Goal: Task Accomplishment & Management: Complete application form

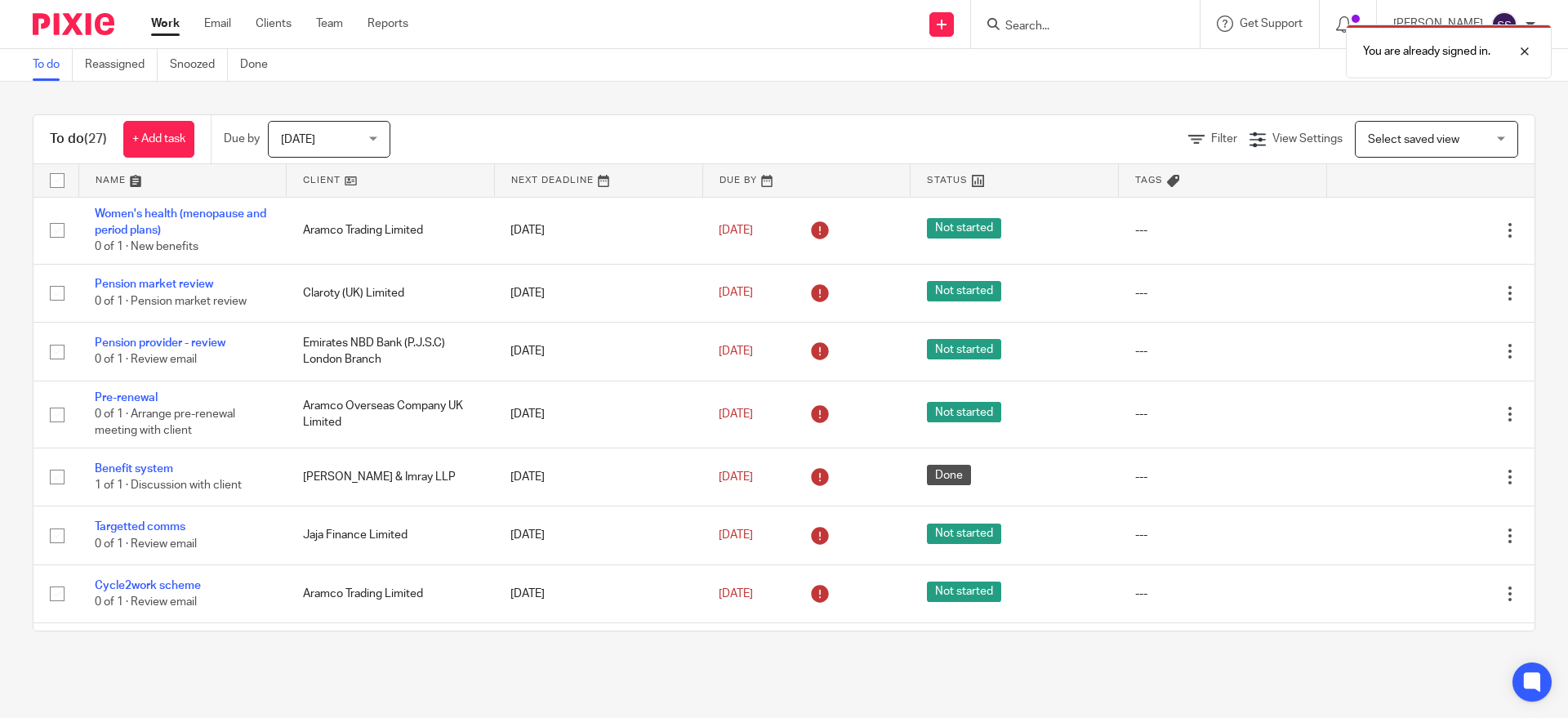
click at [1093, 30] on div "You are already signed in." at bounding box center [1168, 47] width 767 height 62
click at [1039, 20] on div "You are already signed in." at bounding box center [1168, 47] width 767 height 62
click at [1041, 13] on div at bounding box center [1085, 24] width 229 height 48
click at [1050, 29] on input "Search" at bounding box center [1078, 27] width 147 height 14
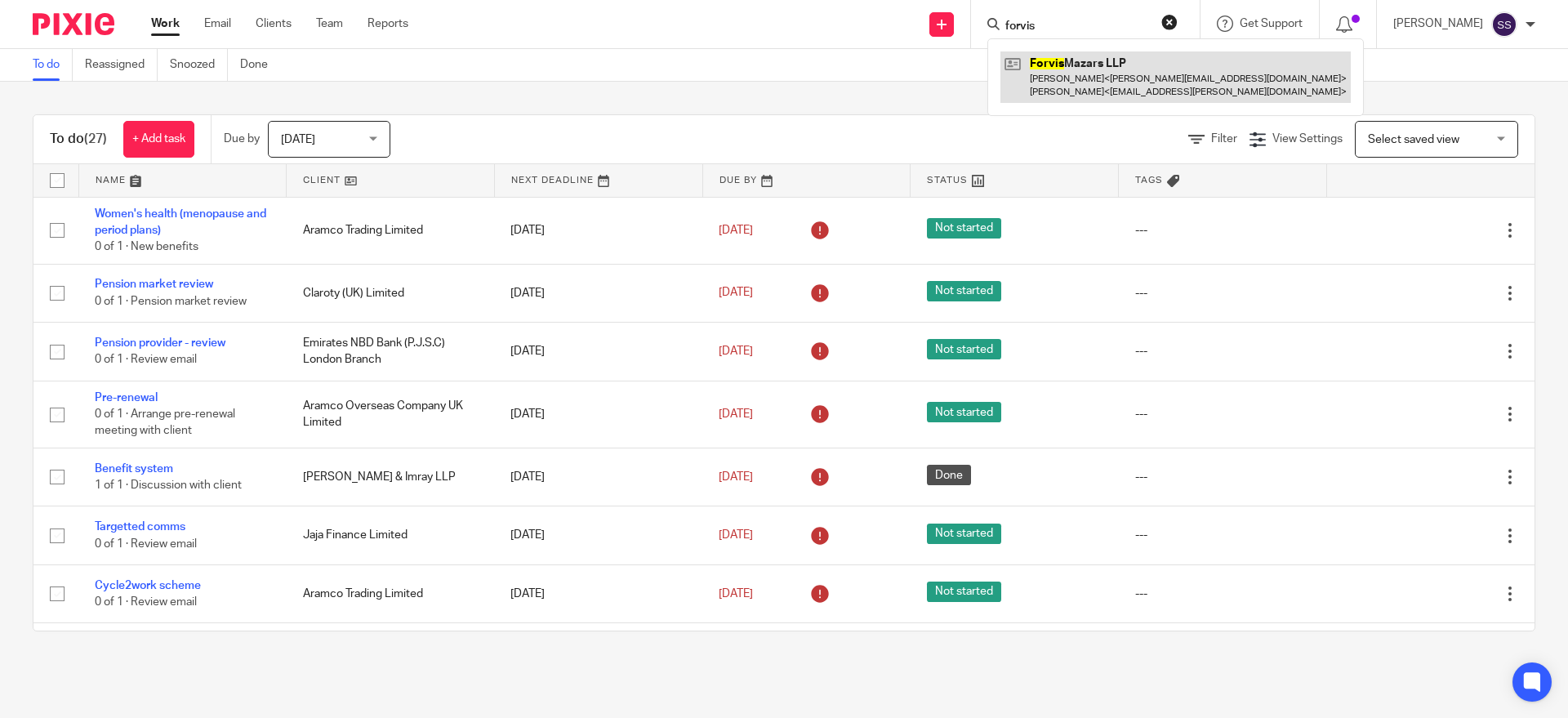
type input "forvis"
click at [1117, 87] on link at bounding box center [1175, 76] width 351 height 50
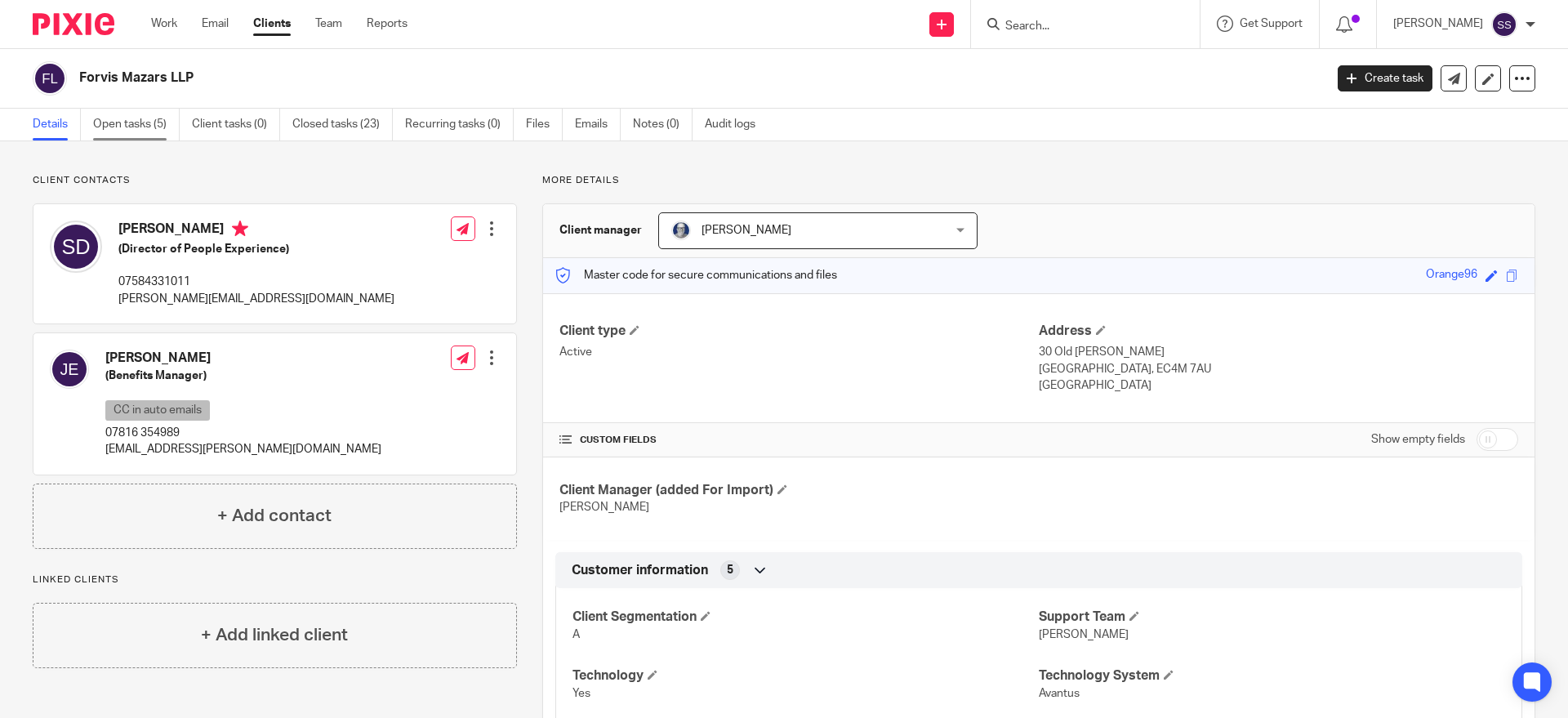
click at [141, 121] on link "Open tasks (5)" at bounding box center [136, 125] width 87 height 32
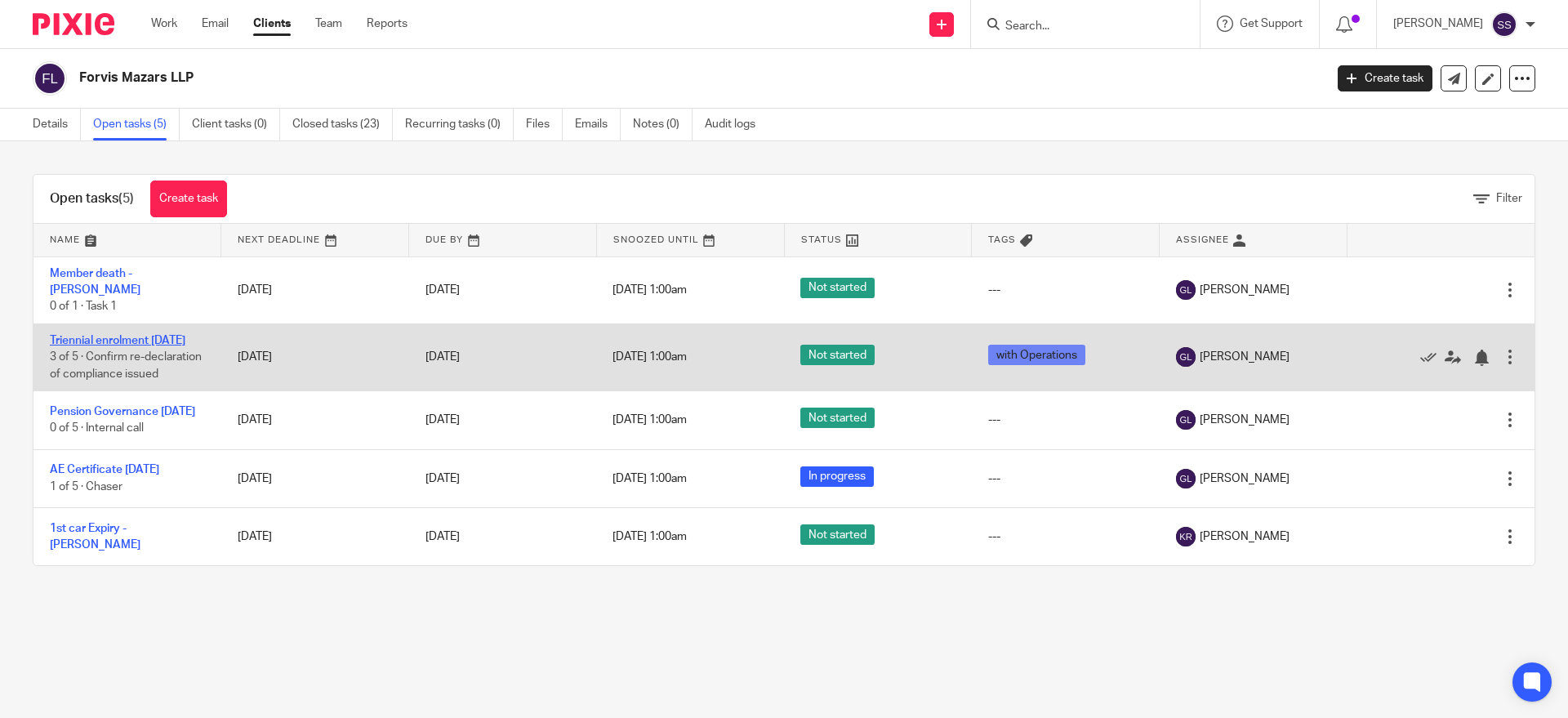
click at [107, 335] on link "Triennial enrolment [DATE]" at bounding box center [117, 341] width 135 height 12
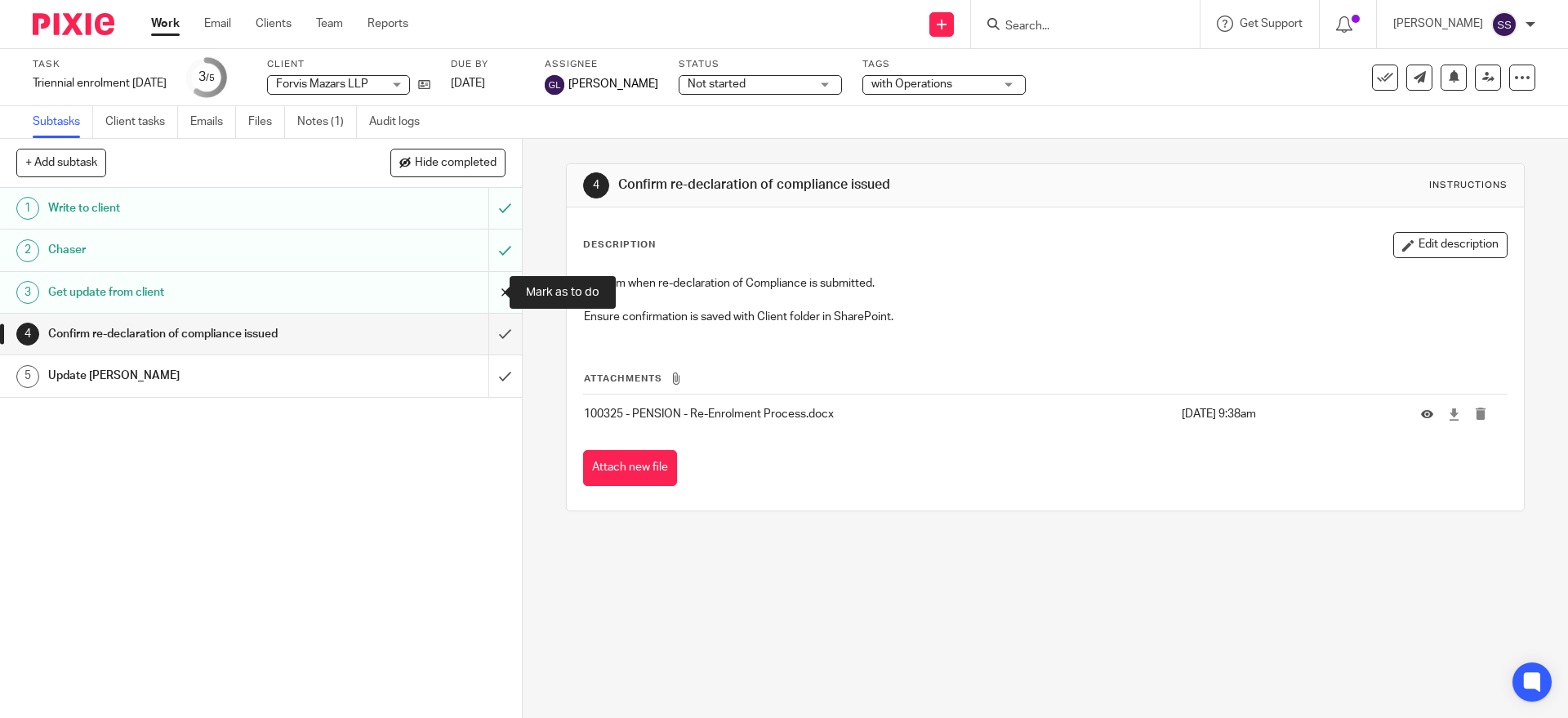
click at [481, 295] on input "submit" at bounding box center [261, 292] width 522 height 41
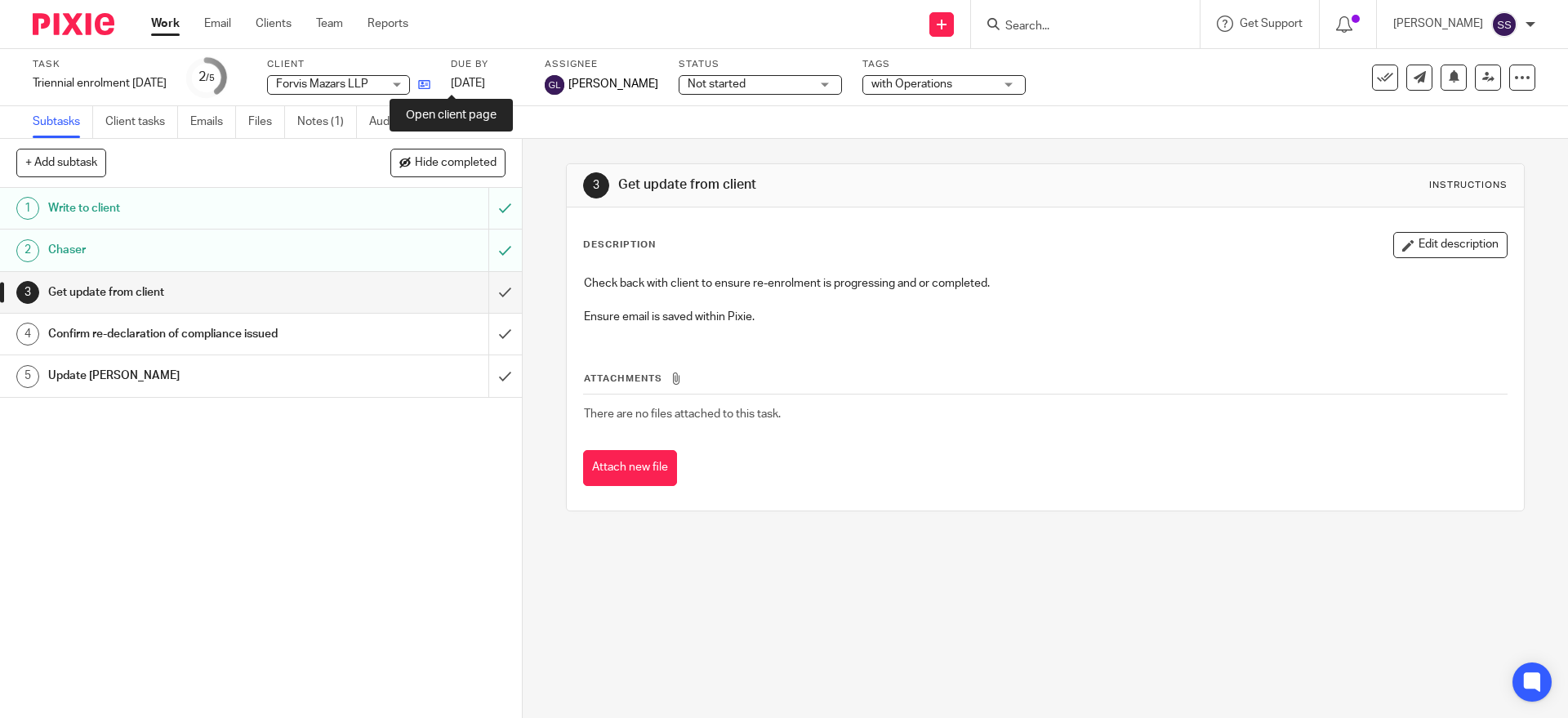
click at [430, 84] on icon at bounding box center [424, 84] width 13 height 13
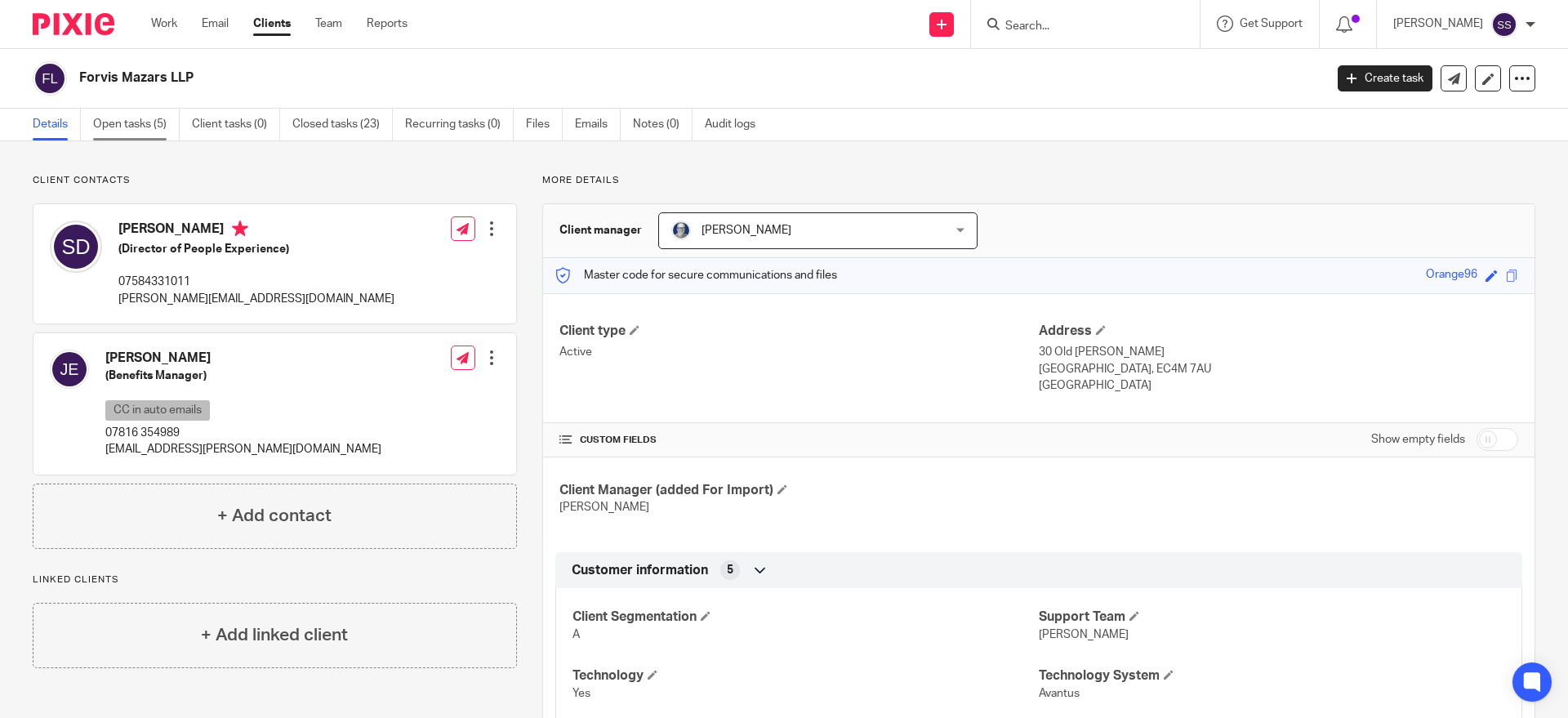
click at [139, 125] on link "Open tasks (5)" at bounding box center [136, 125] width 87 height 32
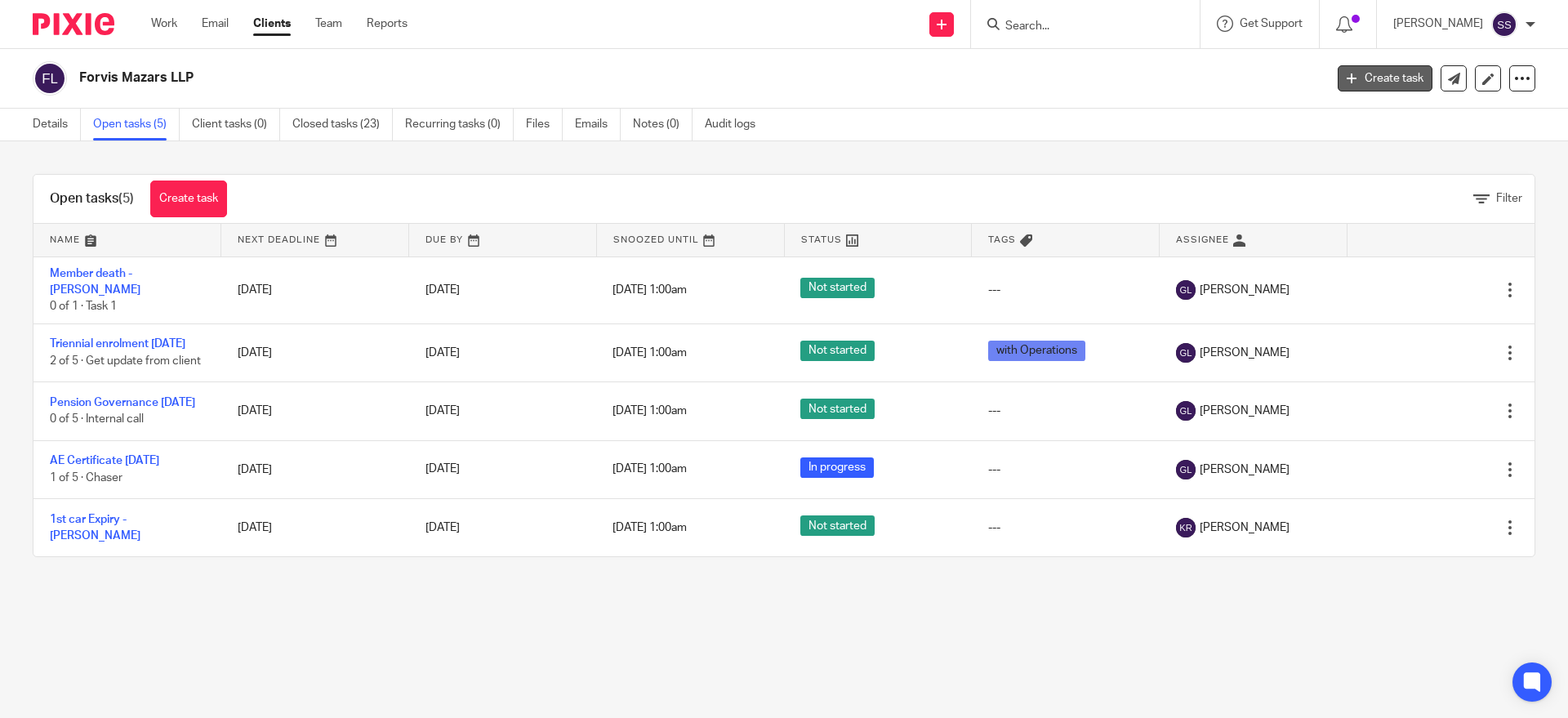
click at [1363, 79] on link "Create task" at bounding box center [1385, 78] width 95 height 26
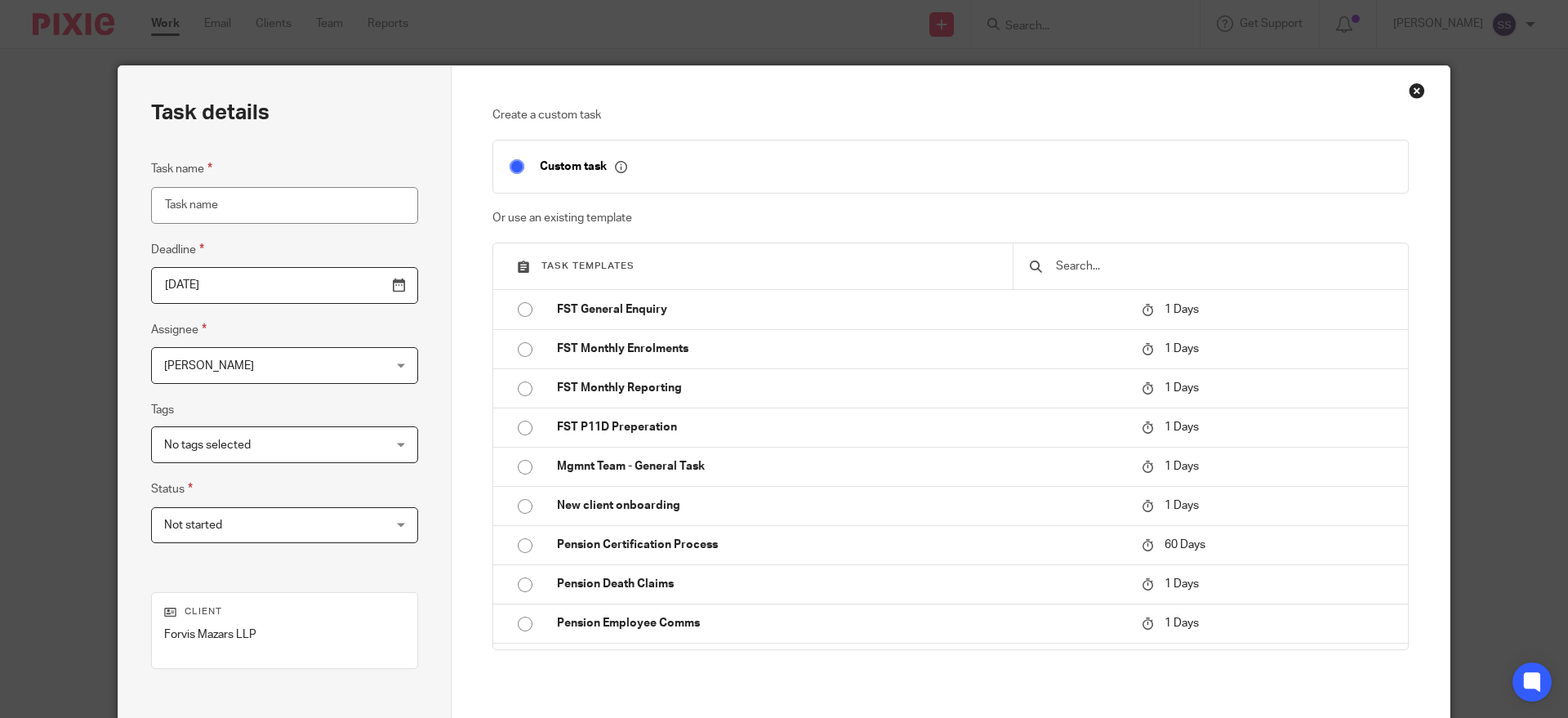
click at [275, 205] on input "Task name" at bounding box center [285, 205] width 267 height 37
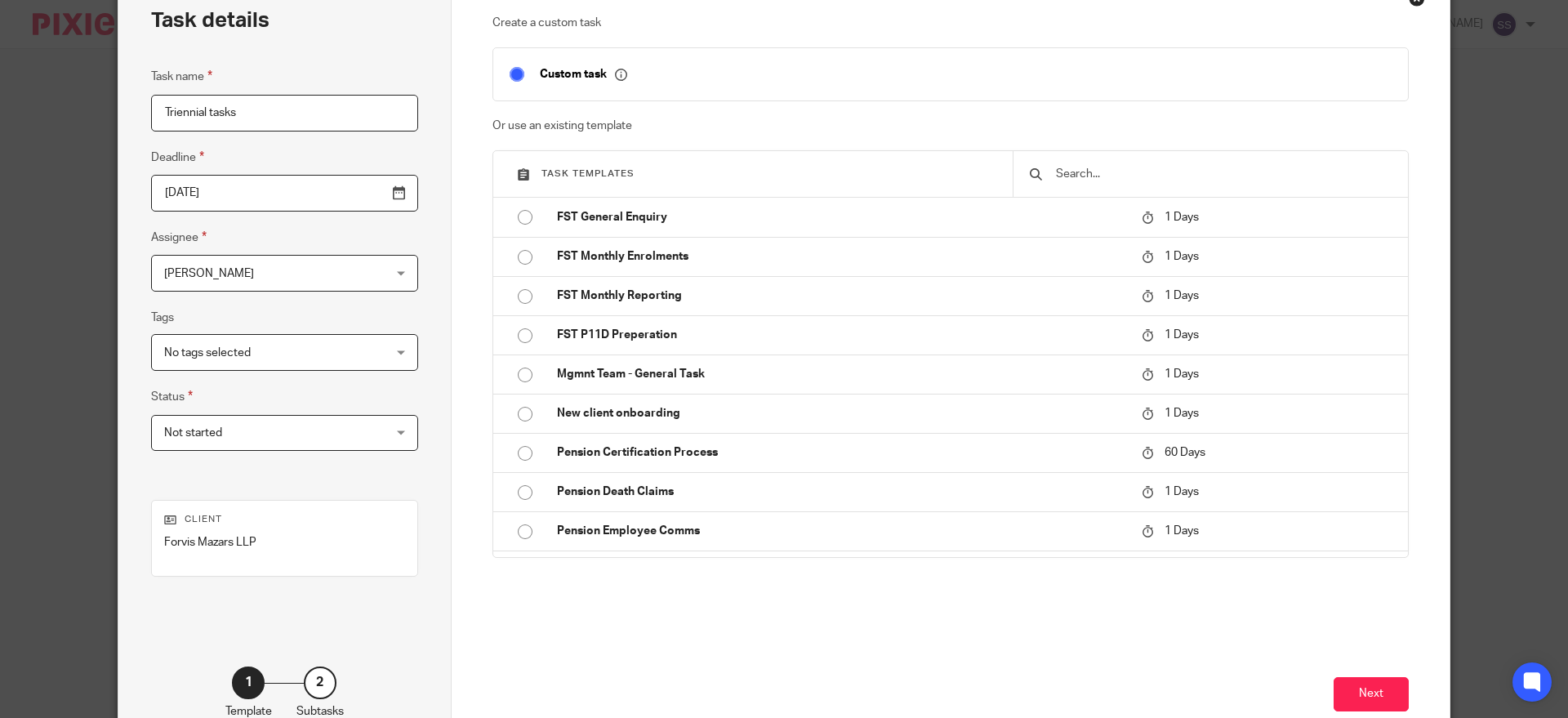
scroll to position [193, 0]
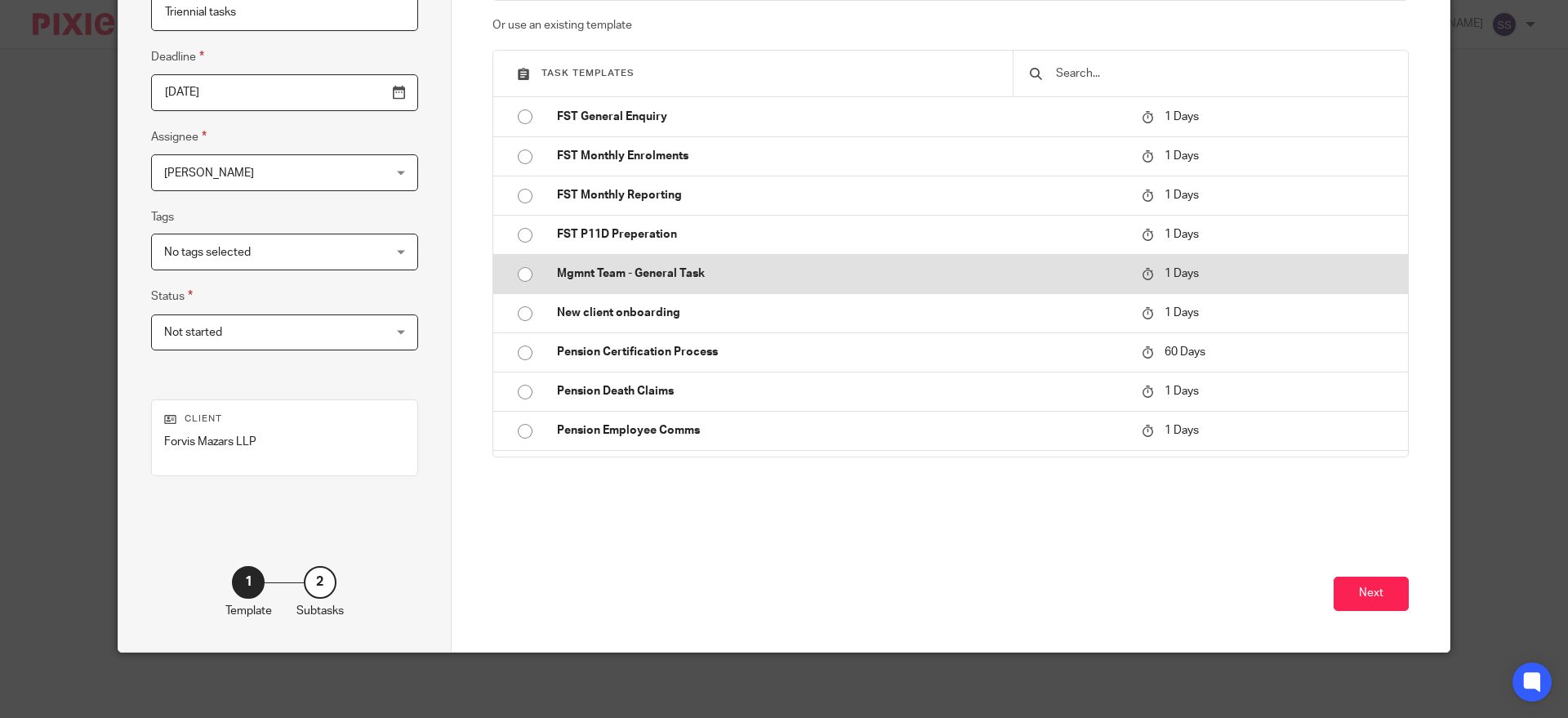
type input "Triennial tasks"
click at [636, 276] on p "Mgmnt Team - General Task" at bounding box center [841, 273] width 568 height 16
type input "2025-08-16"
checkbox input "false"
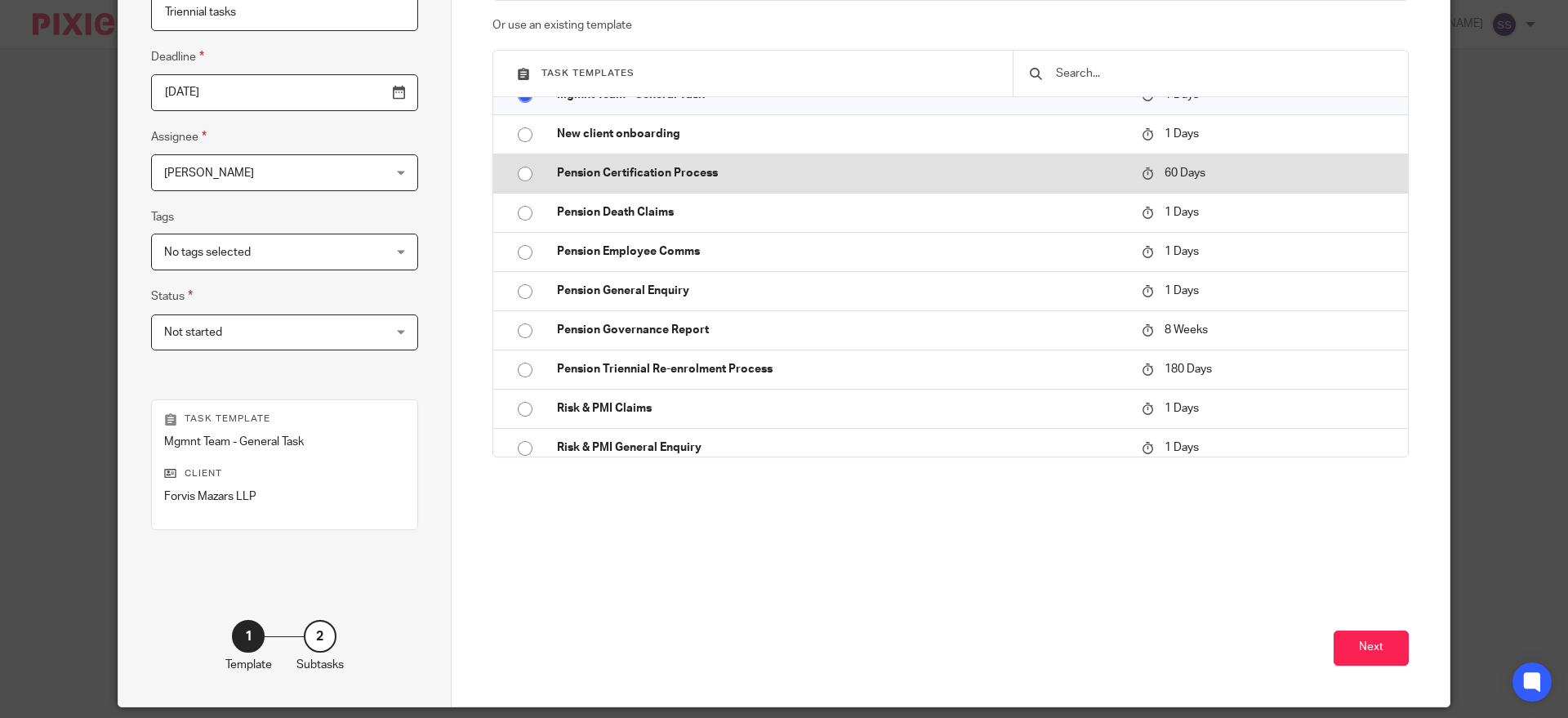
scroll to position [268, 0]
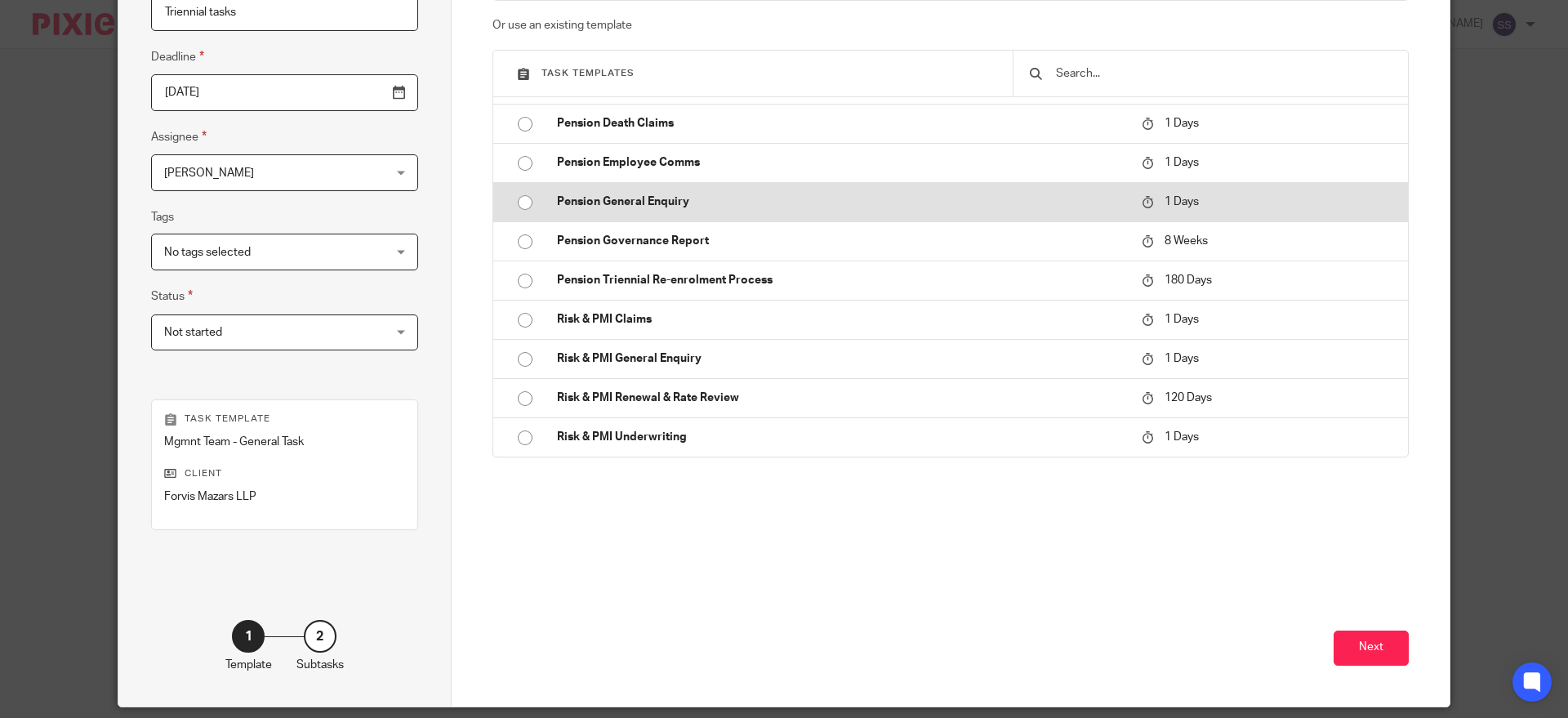
click at [585, 216] on td "Pension General Enquiry" at bounding box center [836, 202] width 593 height 39
radio input "false"
radio input "true"
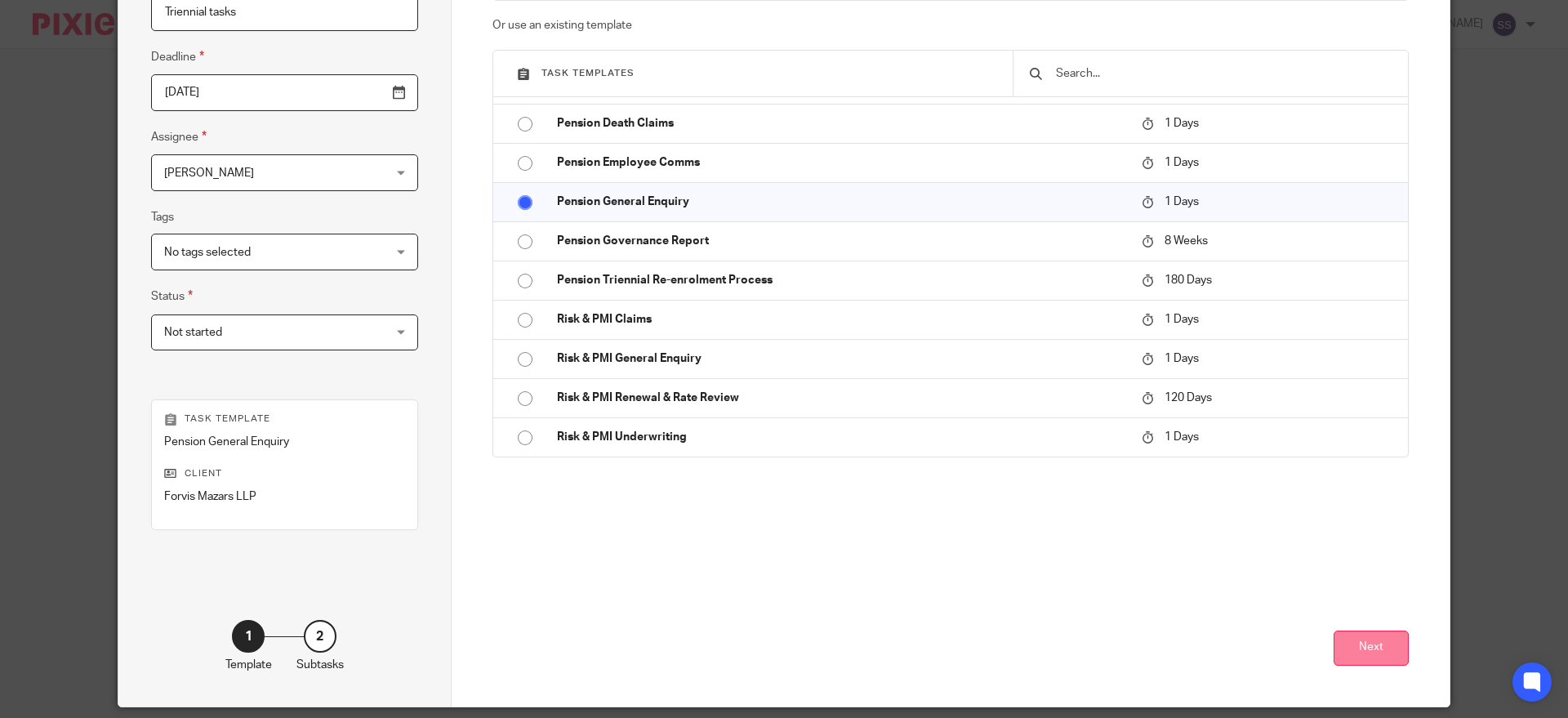
click at [1339, 653] on button "Next" at bounding box center [1372, 647] width 75 height 35
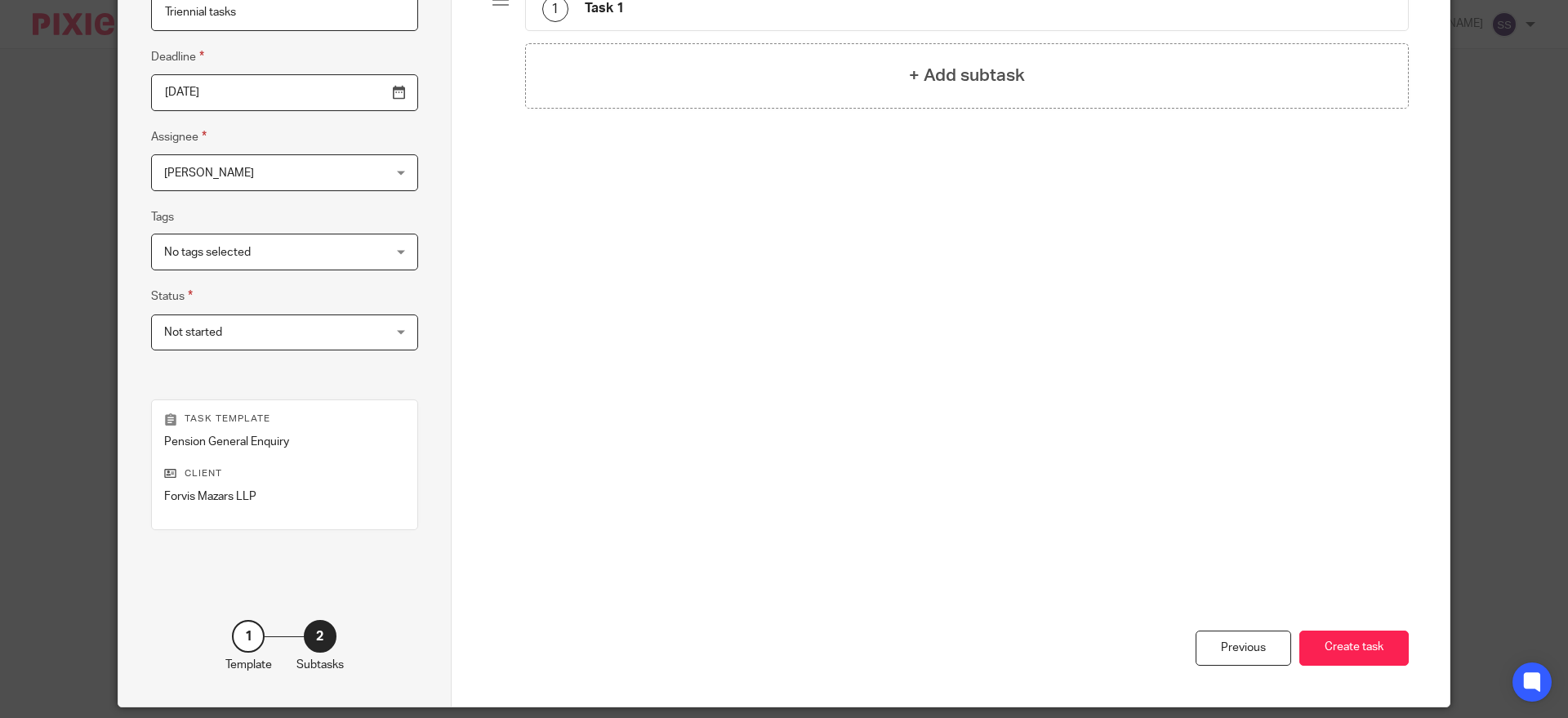
click at [1336, 654] on button "Create task" at bounding box center [1354, 647] width 109 height 35
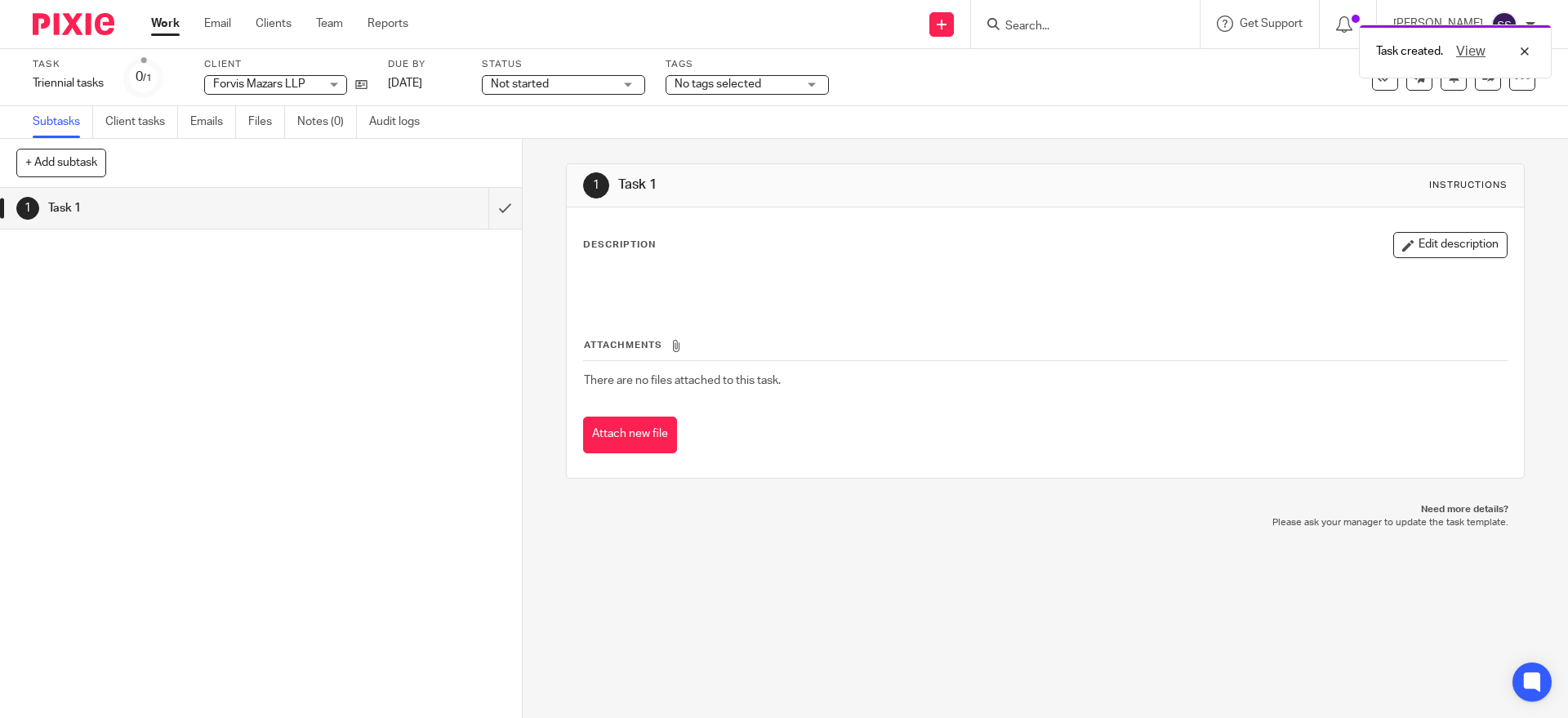
click at [1373, 225] on div "Description Edit description Attachments There are no files attached to this ta…" at bounding box center [1044, 342] width 957 height 271
click at [1436, 244] on button "Edit description" at bounding box center [1451, 245] width 115 height 26
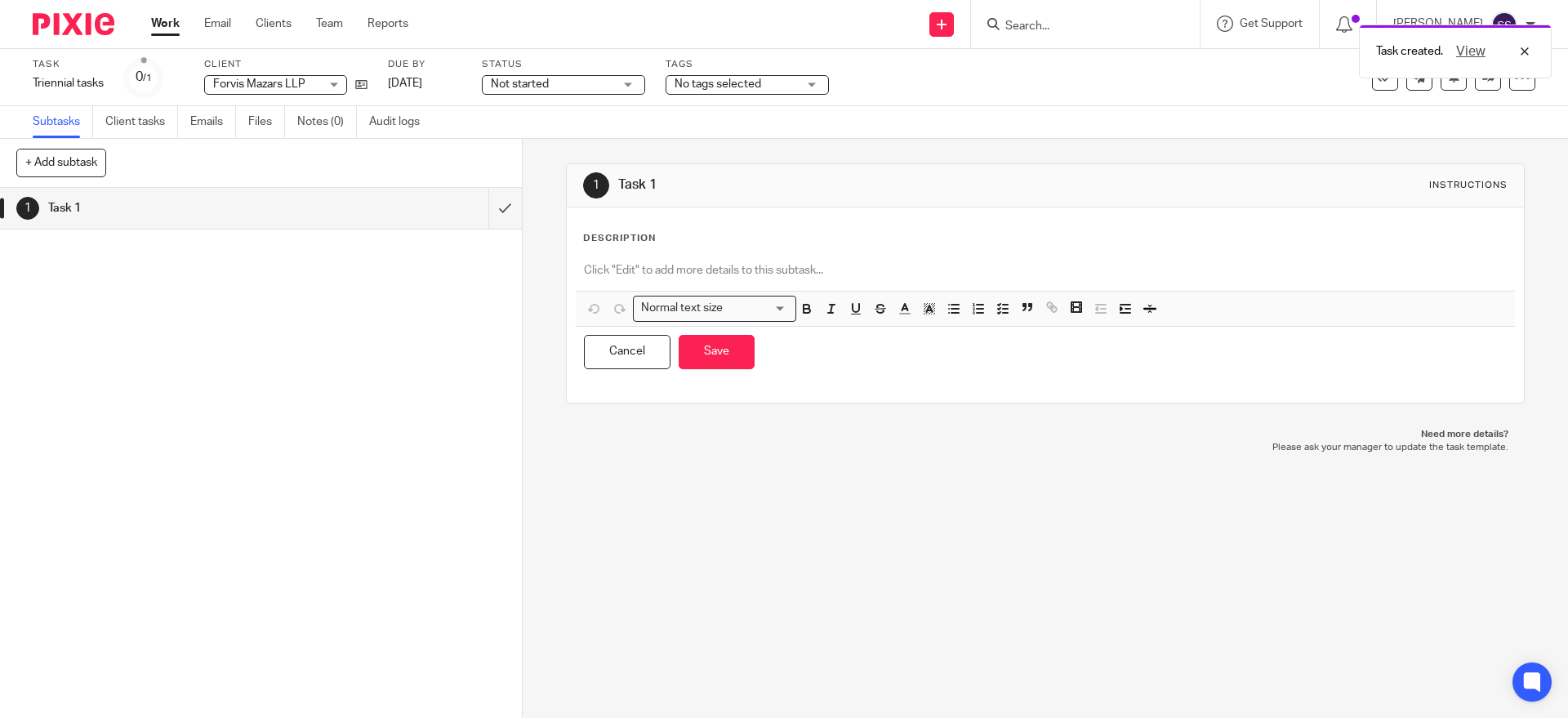
click at [688, 271] on p at bounding box center [1044, 270] width 923 height 16
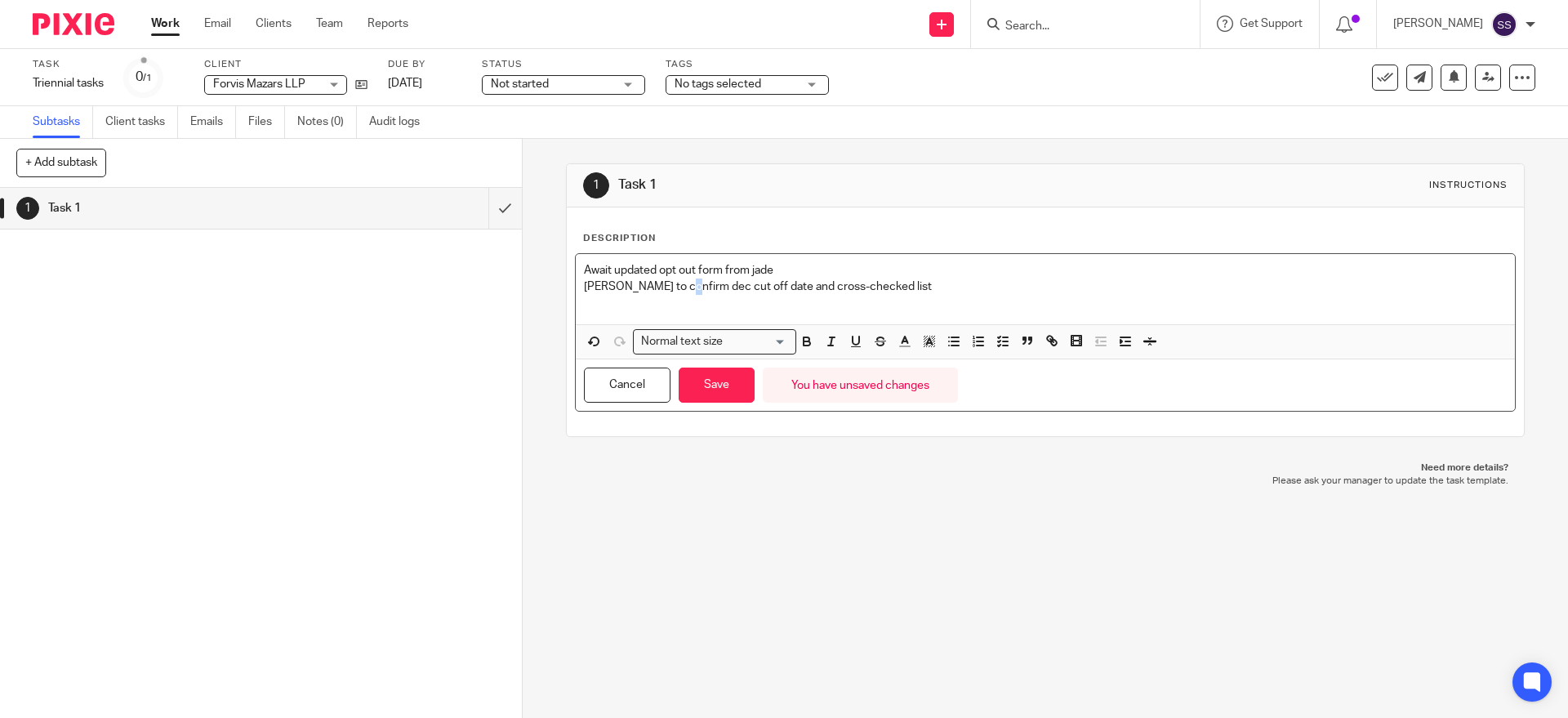
click at [667, 286] on p "Nicole to confirm dec cut off date and cross-checked list" at bounding box center [1044, 287] width 923 height 16
click at [680, 302] on p at bounding box center [1044, 304] width 923 height 16
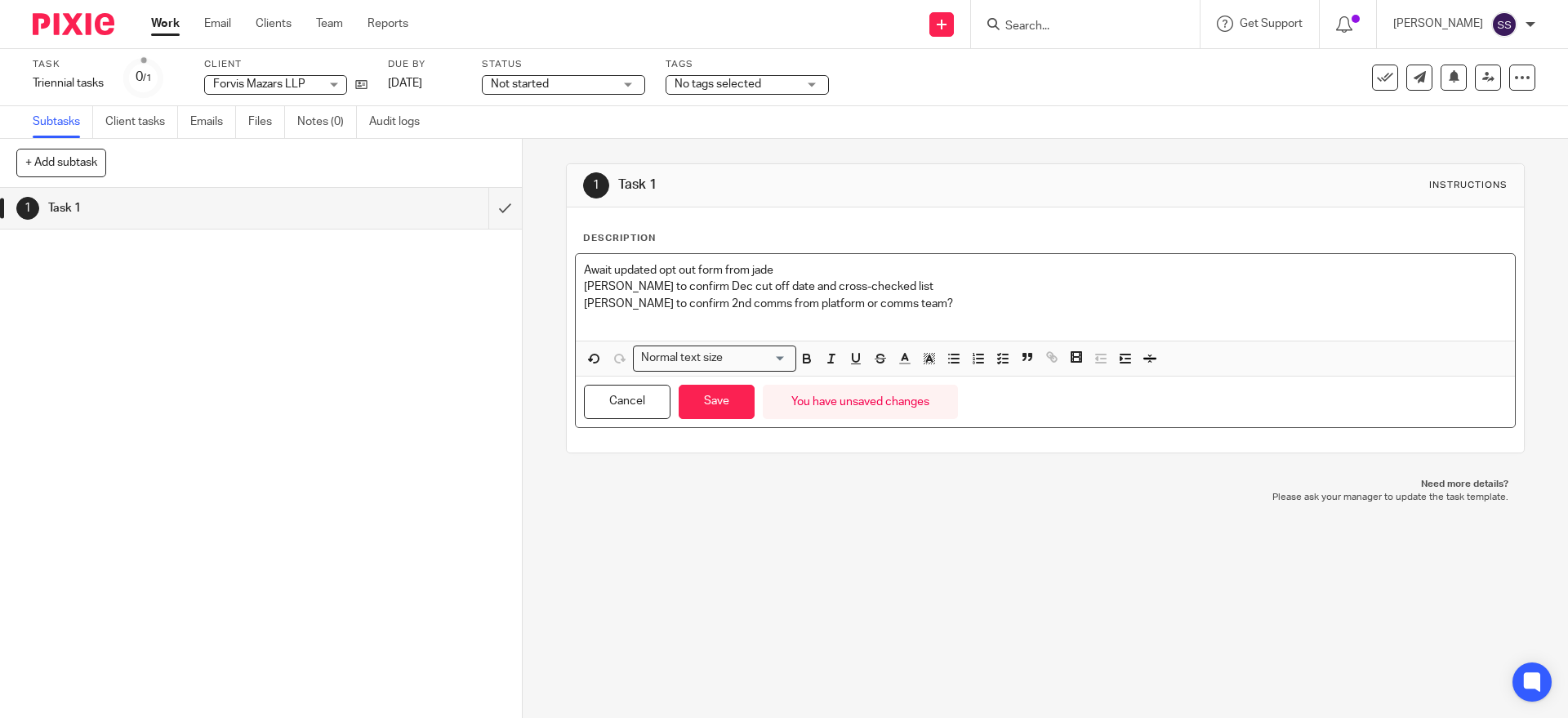
click at [737, 272] on p "Await updated opt out form from jade" at bounding box center [1044, 270] width 923 height 16
click at [754, 269] on p "Await updated opt out form from jade" at bounding box center [1044, 270] width 923 height 16
click at [923, 290] on p "Nicole to confirm Dec cut off date and cross-checked list" at bounding box center [1044, 287] width 923 height 16
click at [923, 298] on p "Jade to confirm 2nd comms from platform or comms team?" at bounding box center [1044, 304] width 923 height 16
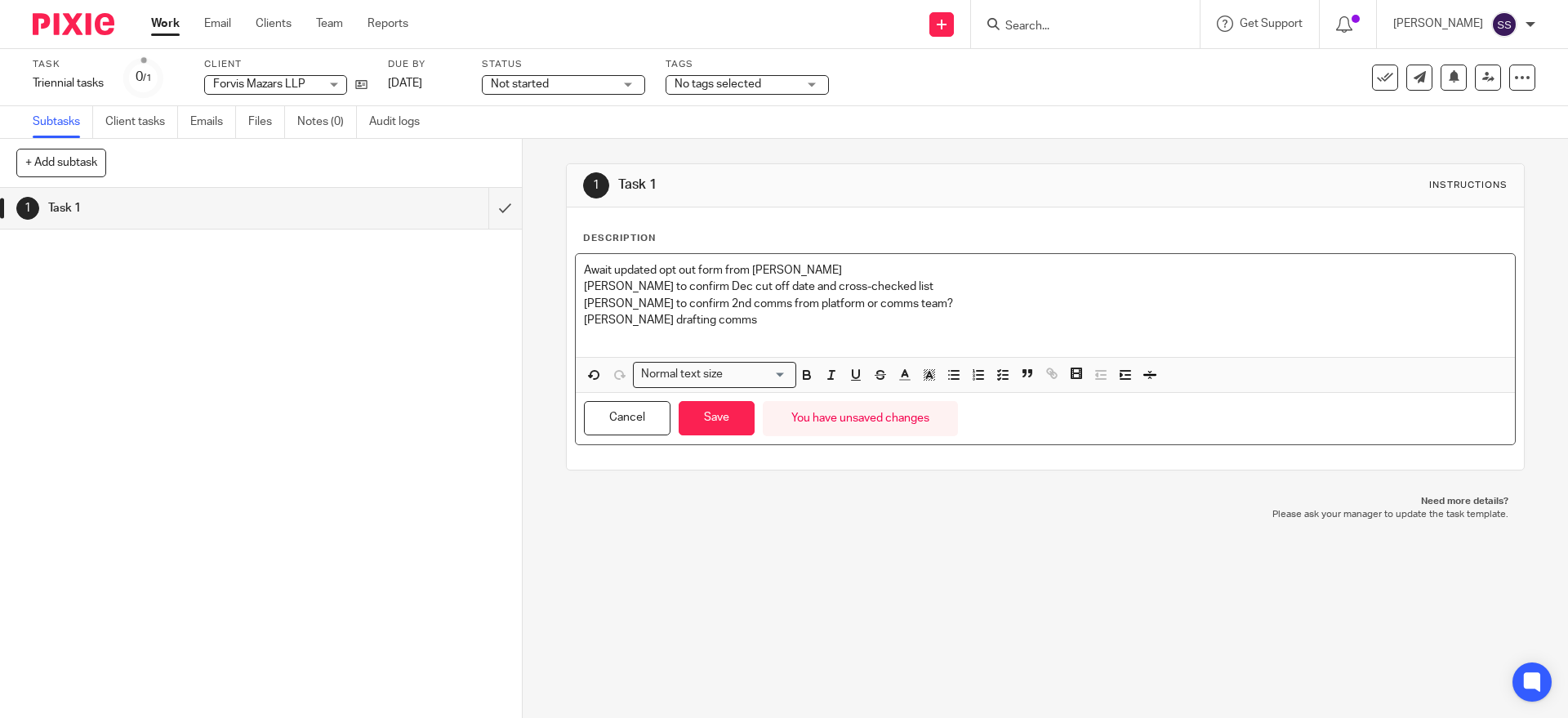
click at [651, 316] on p "Geoff drafting comms" at bounding box center [1044, 320] width 923 height 16
click at [723, 409] on button "Save" at bounding box center [716, 418] width 76 height 35
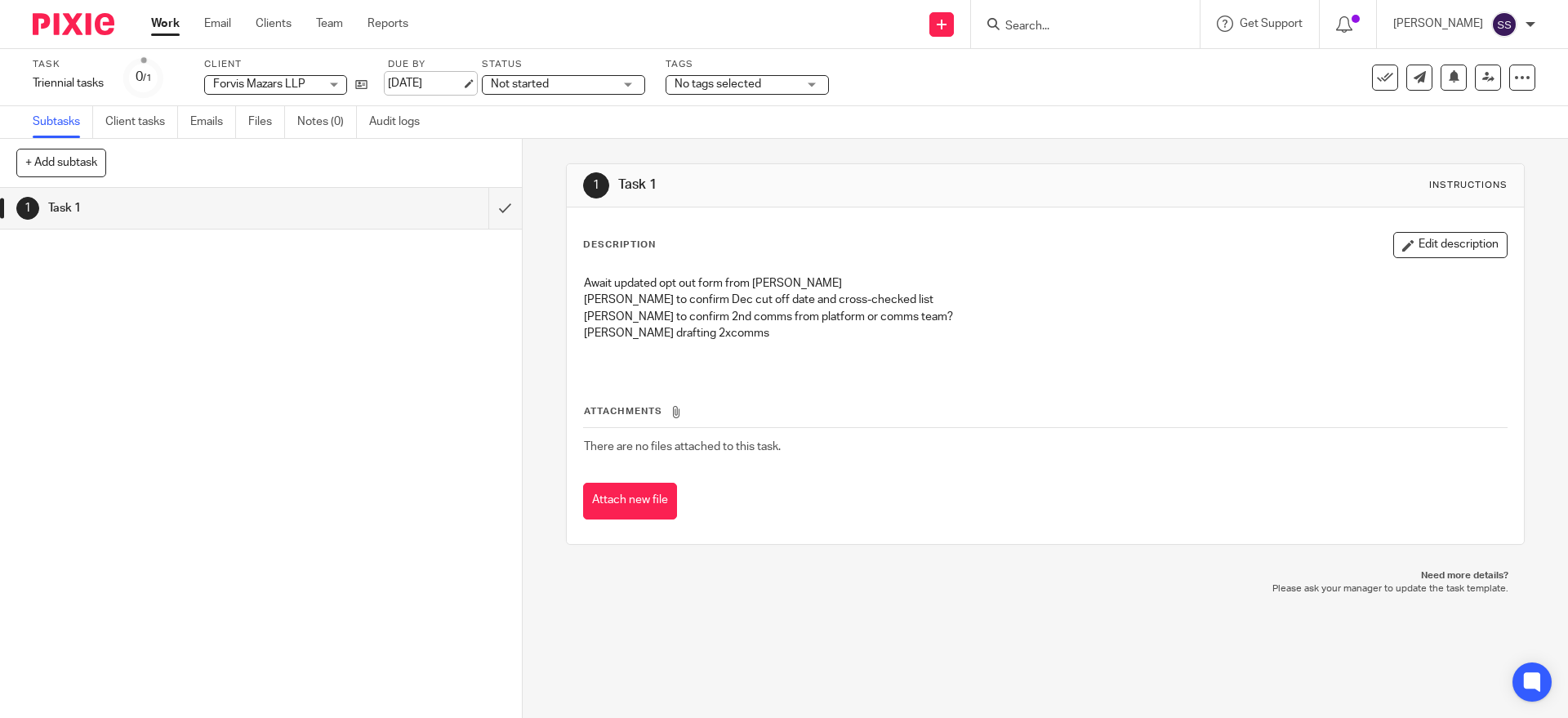
click at [437, 75] on link "16 Aug 2025" at bounding box center [425, 83] width 74 height 17
click at [42, 23] on img at bounding box center [73, 24] width 82 height 22
